Goal: Transaction & Acquisition: Book appointment/travel/reservation

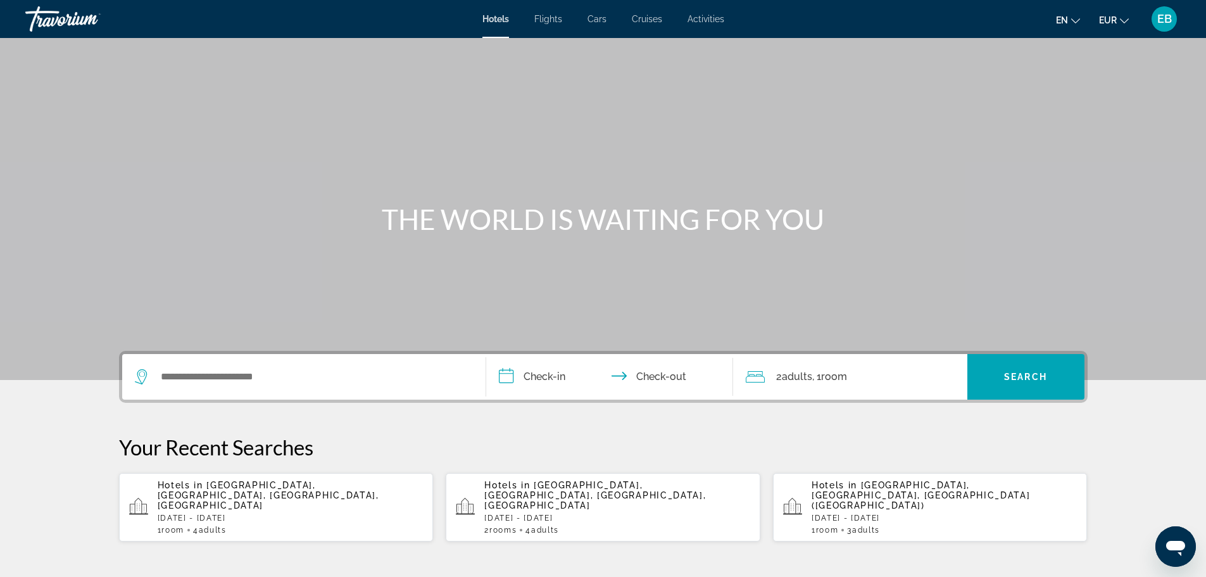
click at [546, 19] on span "Flights" at bounding box center [548, 19] width 28 height 10
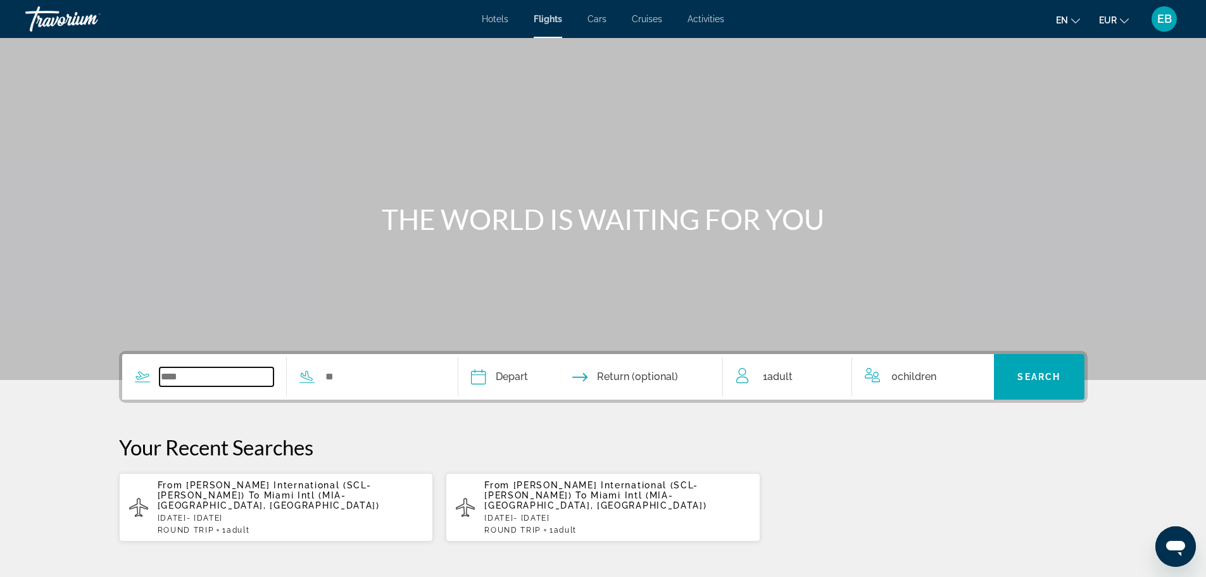
click at [178, 373] on input "Search widget" at bounding box center [216, 376] width 115 height 19
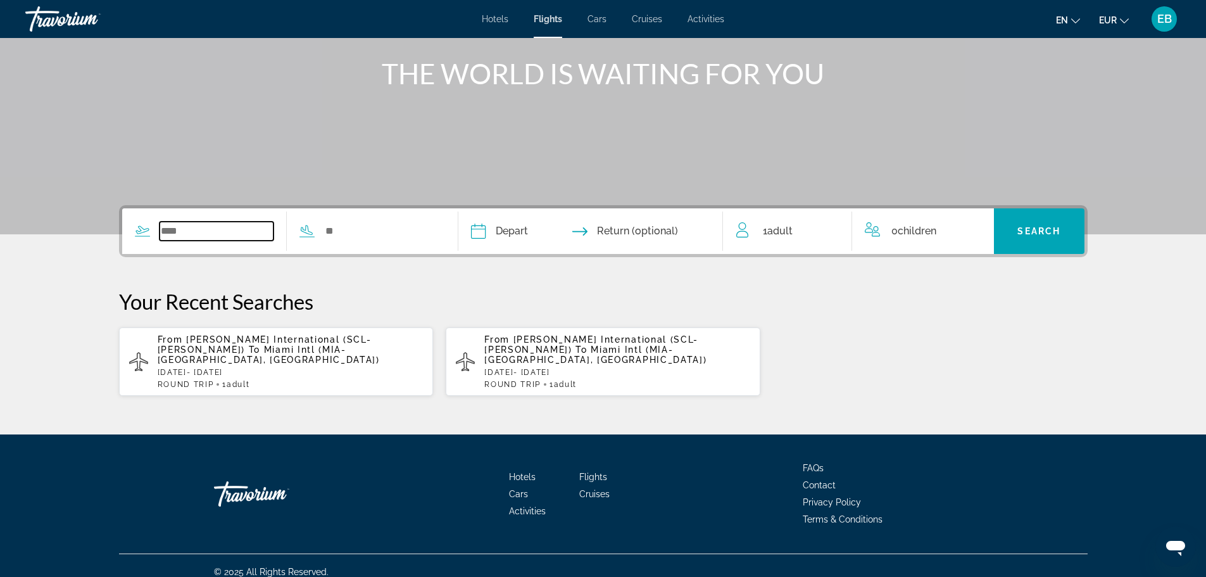
scroll to position [148, 0]
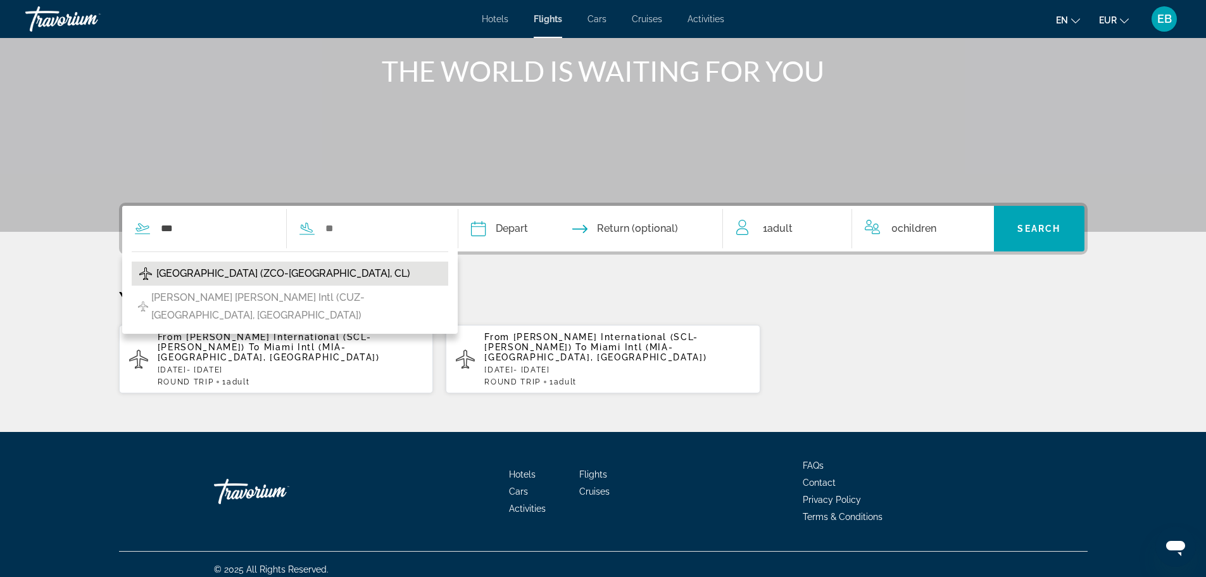
click at [213, 272] on span "[GEOGRAPHIC_DATA] (ZCO-[GEOGRAPHIC_DATA], CL)" at bounding box center [283, 274] width 254 height 18
type input "**********"
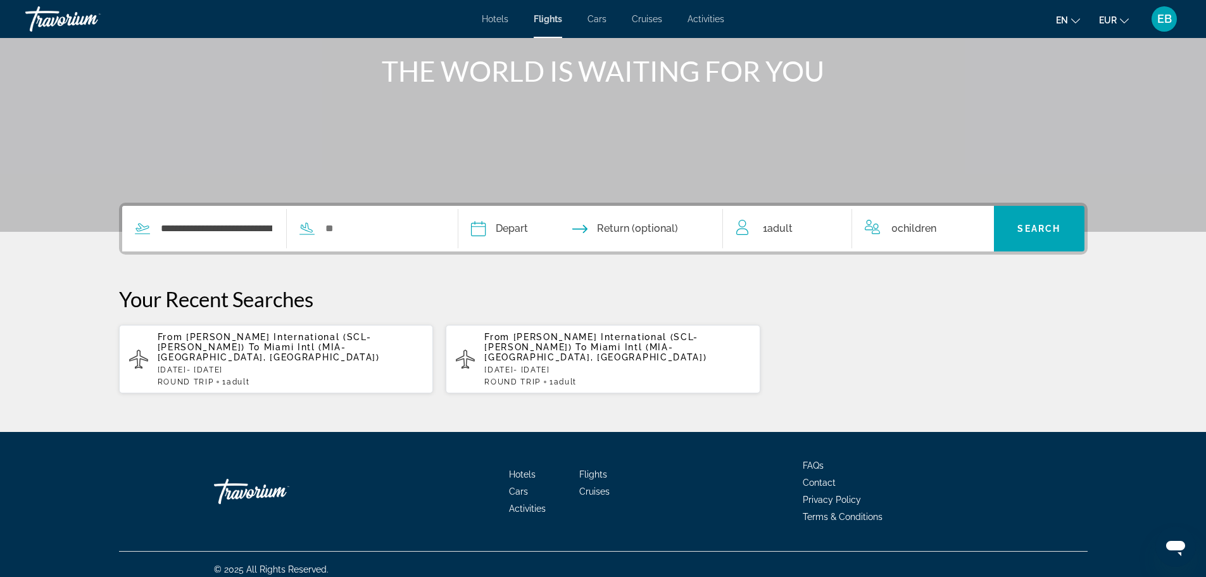
click at [320, 227] on div "Search widget" at bounding box center [363, 228] width 152 height 19
click at [339, 235] on input "Search widget" at bounding box center [381, 228] width 115 height 19
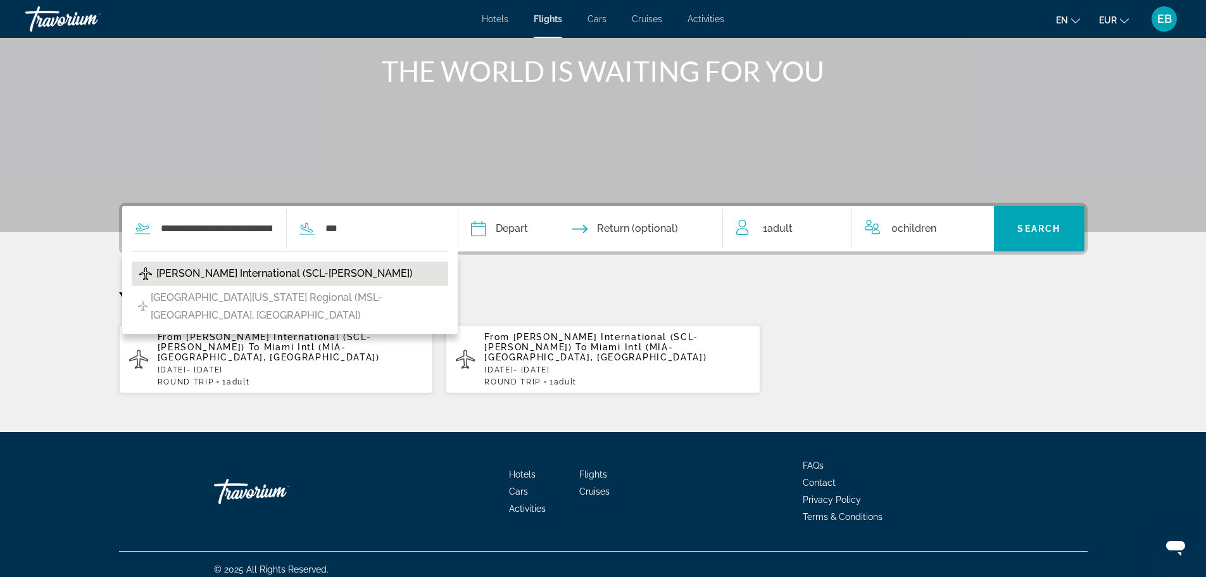
click at [342, 275] on span "[PERSON_NAME] International (SCL-[PERSON_NAME])" at bounding box center [284, 274] width 256 height 18
type input "**********"
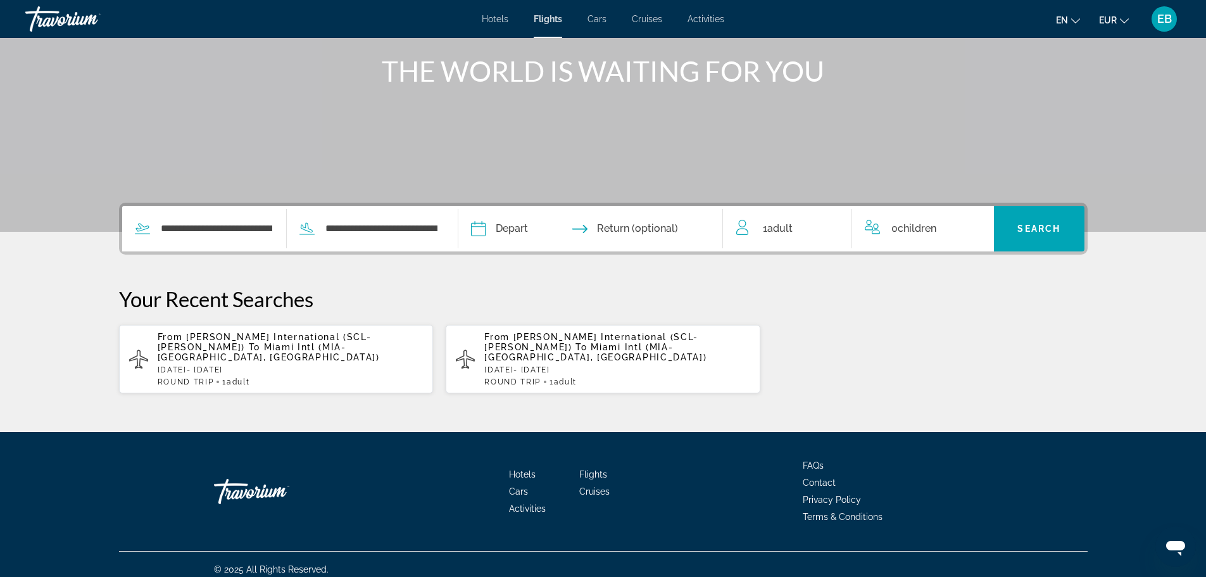
click at [509, 215] on input "Depart date" at bounding box center [533, 230] width 131 height 49
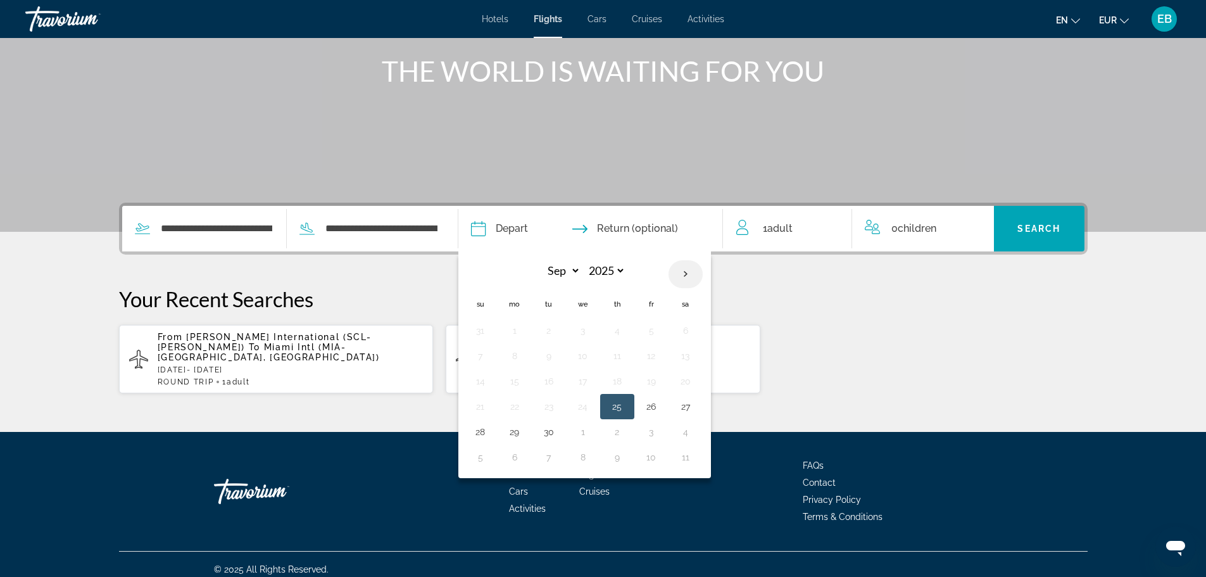
click at [682, 273] on th "Next month" at bounding box center [685, 274] width 34 height 28
select select "*"
click at [609, 382] on td "16" at bounding box center [617, 380] width 34 height 25
click at [624, 380] on button "16" at bounding box center [617, 381] width 20 height 18
type input "**********"
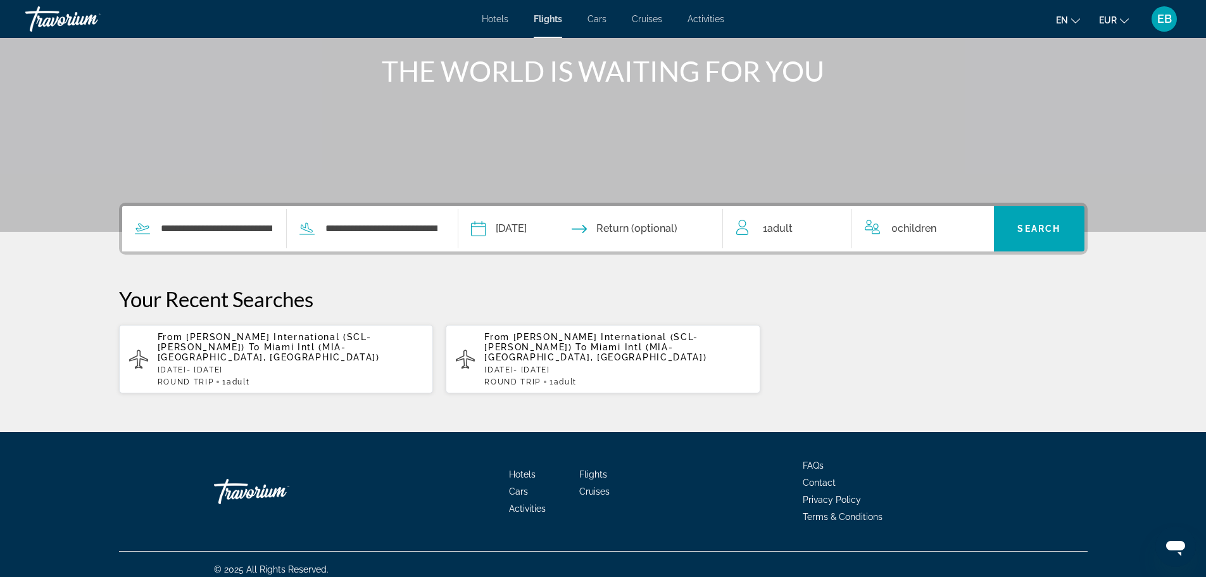
click at [782, 239] on div "1 Adult Adults" at bounding box center [794, 229] width 116 height 46
click at [826, 225] on div "1 Adult Adults" at bounding box center [794, 229] width 116 height 22
click at [830, 225] on icon "Increment adults" at bounding box center [832, 225] width 11 height 11
click at [1048, 230] on span "Search" at bounding box center [1038, 228] width 43 height 10
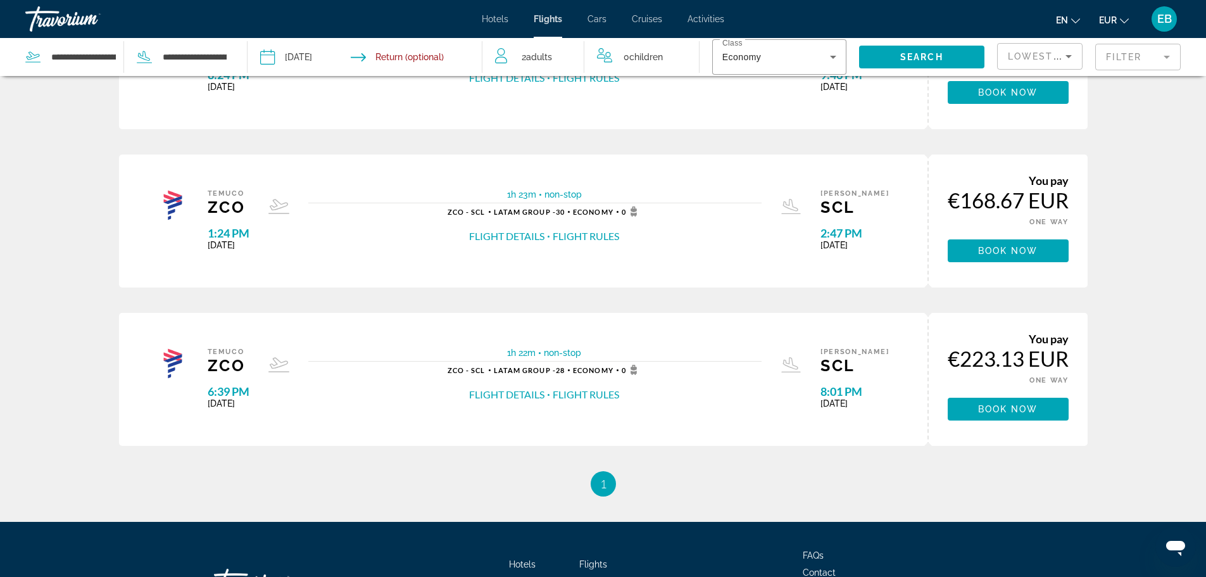
scroll to position [443, 0]
